Goal: Task Accomplishment & Management: Manage account settings

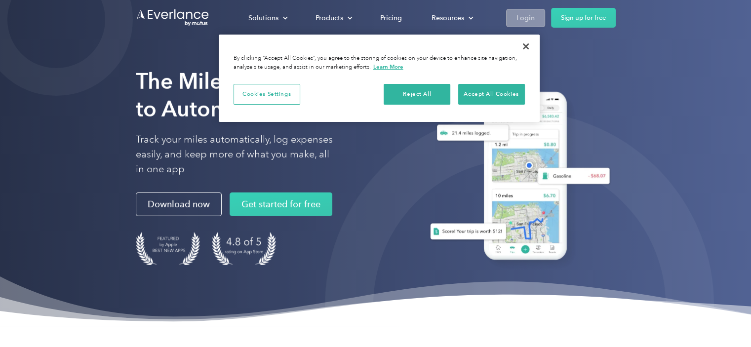
click at [524, 19] on div "Login" at bounding box center [525, 18] width 18 height 12
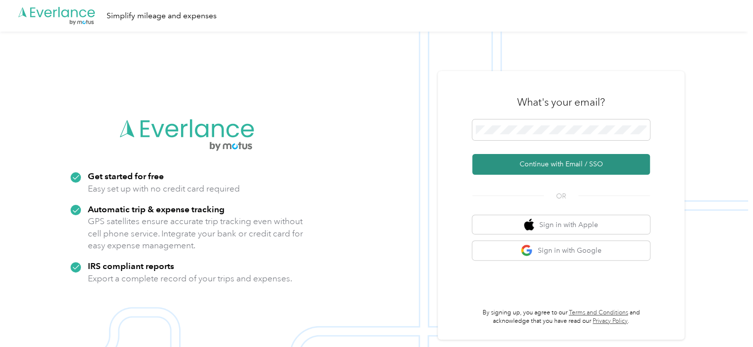
click at [550, 164] on button "Continue with Email / SSO" at bounding box center [561, 164] width 178 height 21
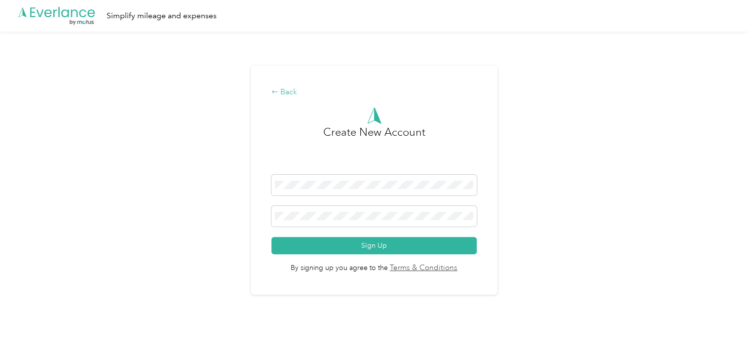
click at [284, 92] on div "Back" at bounding box center [374, 92] width 205 height 12
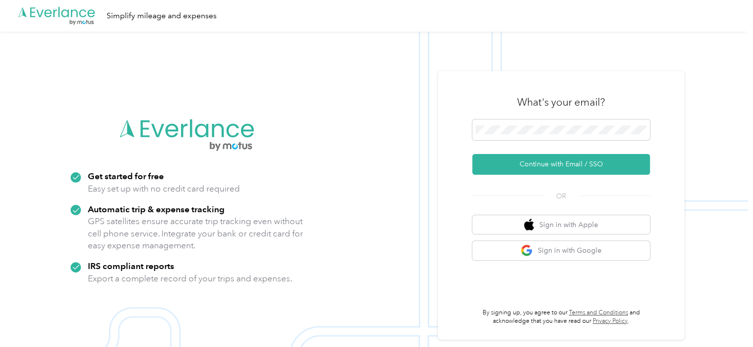
click at [61, 16] on icon ".cls-1 { fill: #00adee; } .cls-2 { fill: #fff; } .cls-3 { fill: #707372; } .cls…" at bounding box center [56, 16] width 79 height 20
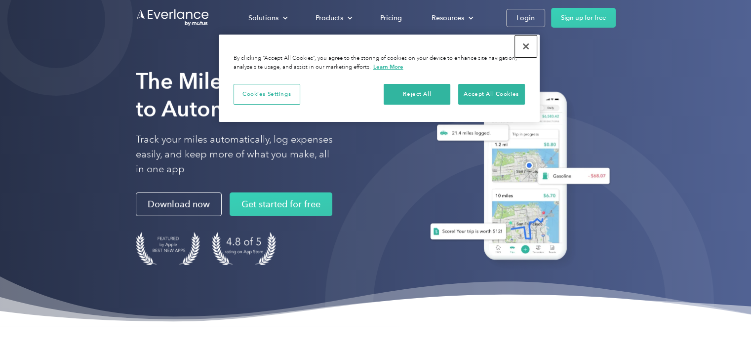
click at [523, 41] on button "Close" at bounding box center [526, 47] width 22 height 22
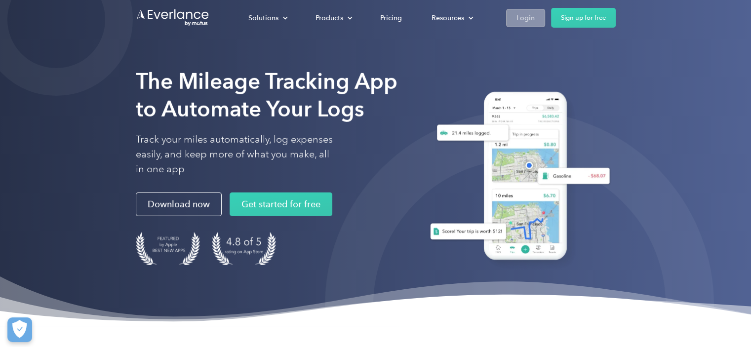
click at [523, 15] on div "Login" at bounding box center [525, 18] width 18 height 12
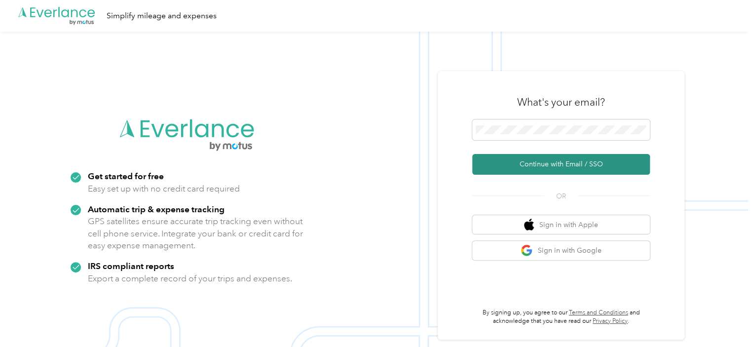
click at [539, 166] on button "Continue with Email / SSO" at bounding box center [561, 164] width 178 height 21
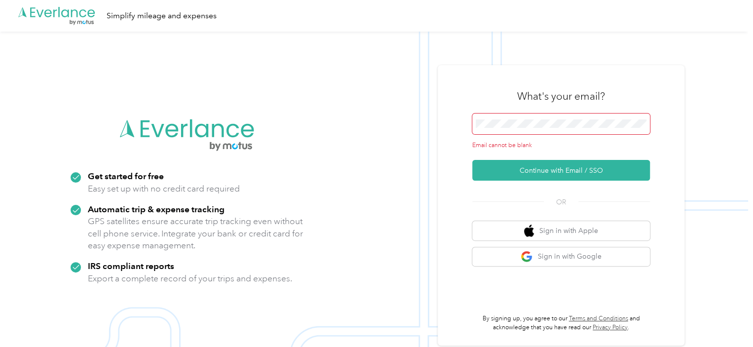
click at [539, 117] on span at bounding box center [561, 124] width 178 height 21
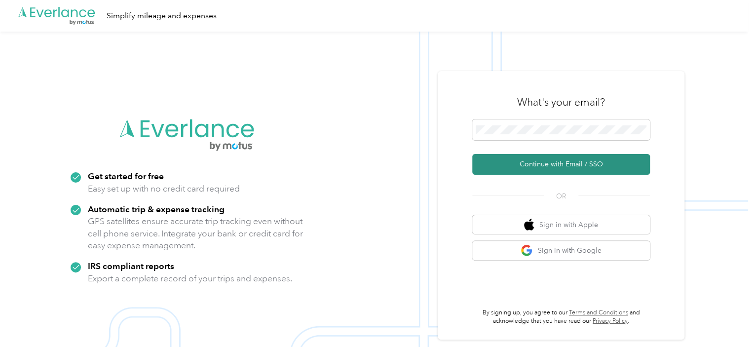
click at [548, 166] on button "Continue with Email / SSO" at bounding box center [561, 164] width 178 height 21
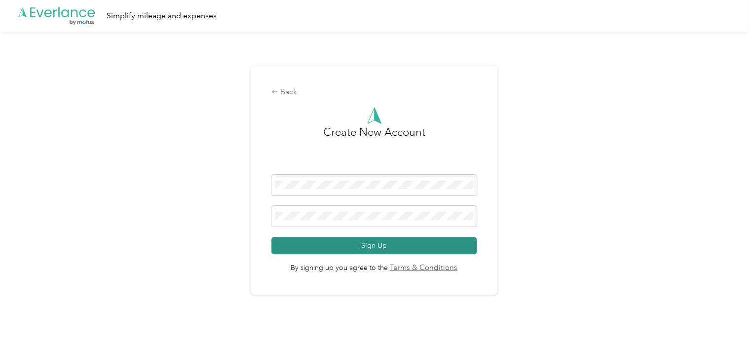
click at [350, 246] on button "Sign Up" at bounding box center [374, 245] width 205 height 17
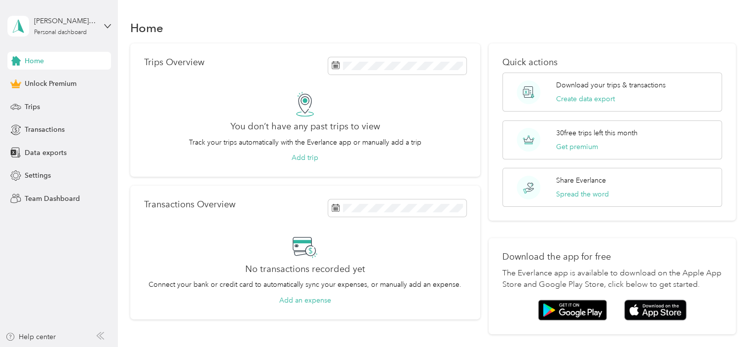
click at [39, 62] on span "Home" at bounding box center [34, 61] width 19 height 10
click at [30, 110] on span "Trips" at bounding box center [32, 107] width 15 height 10
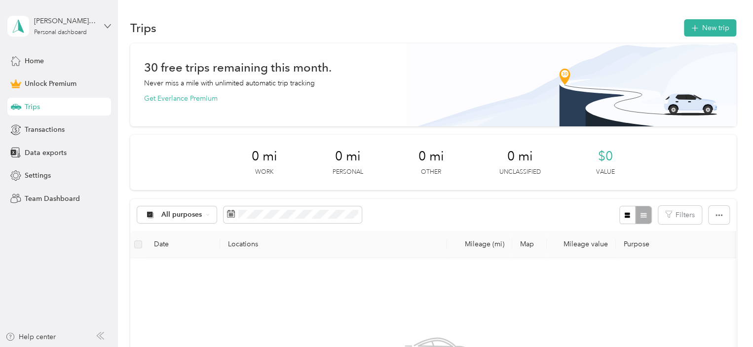
click at [109, 25] on icon at bounding box center [107, 25] width 6 height 3
click at [32, 86] on div "Log out" at bounding box center [139, 81] width 250 height 17
